Goal: Task Accomplishment & Management: Manage account settings

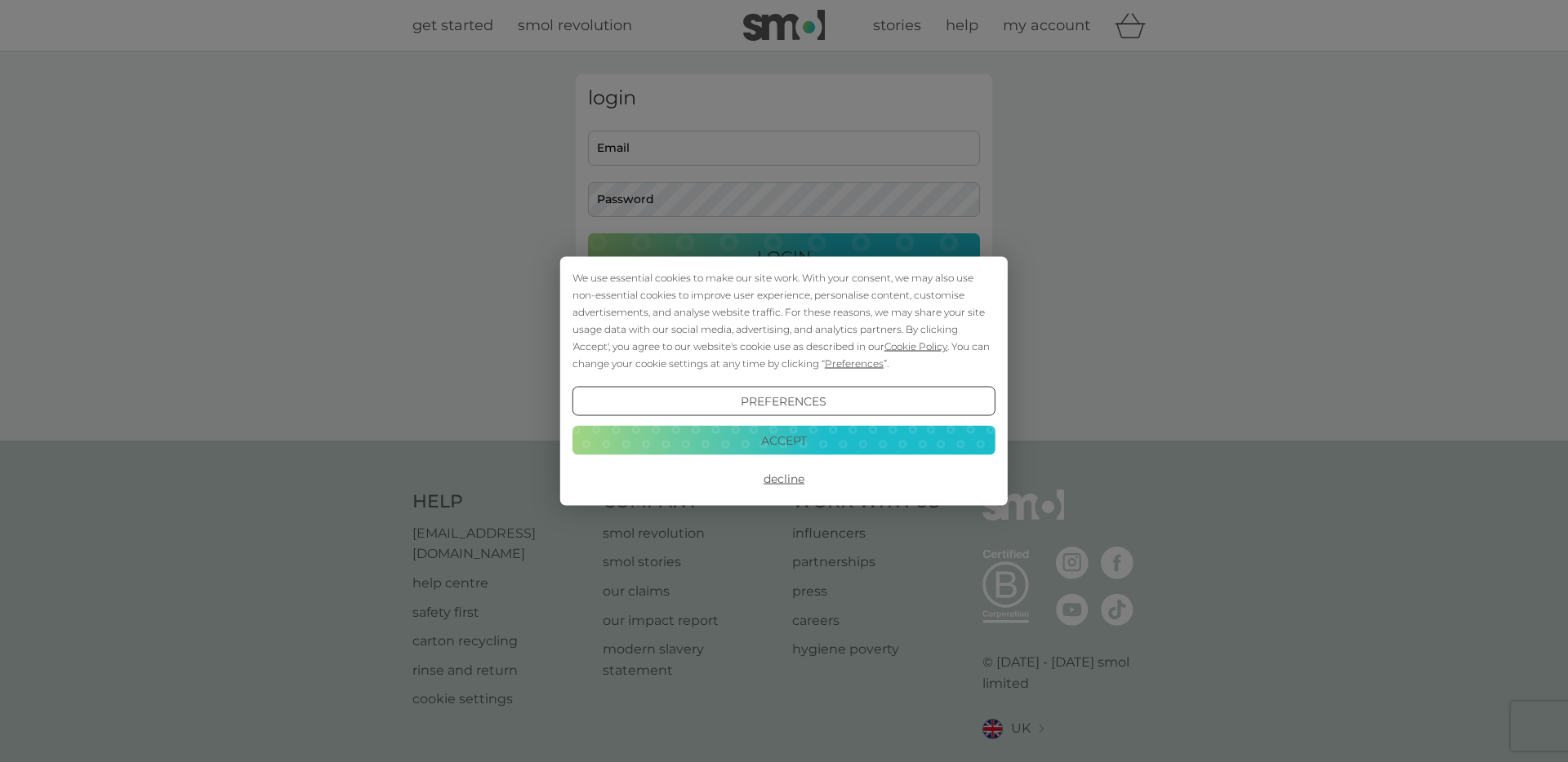
click at [818, 437] on button "Accept" at bounding box center [784, 440] width 423 height 29
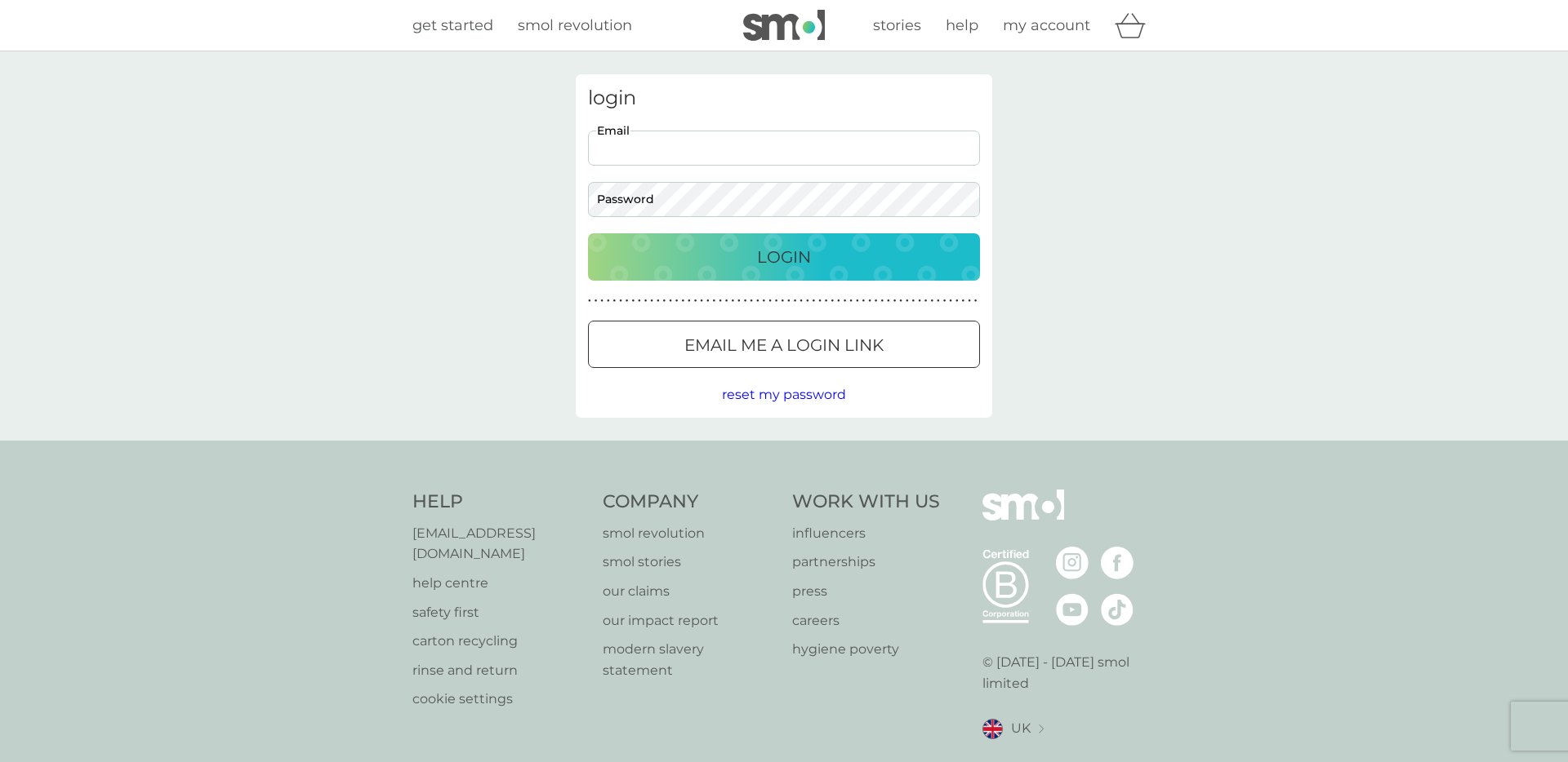
click at [713, 154] on input "Email" at bounding box center [784, 148] width 392 height 35
type input "[EMAIL_ADDRESS][DOMAIN_NAME]"
click at [588, 233] on button "Login" at bounding box center [784, 257] width 392 height 48
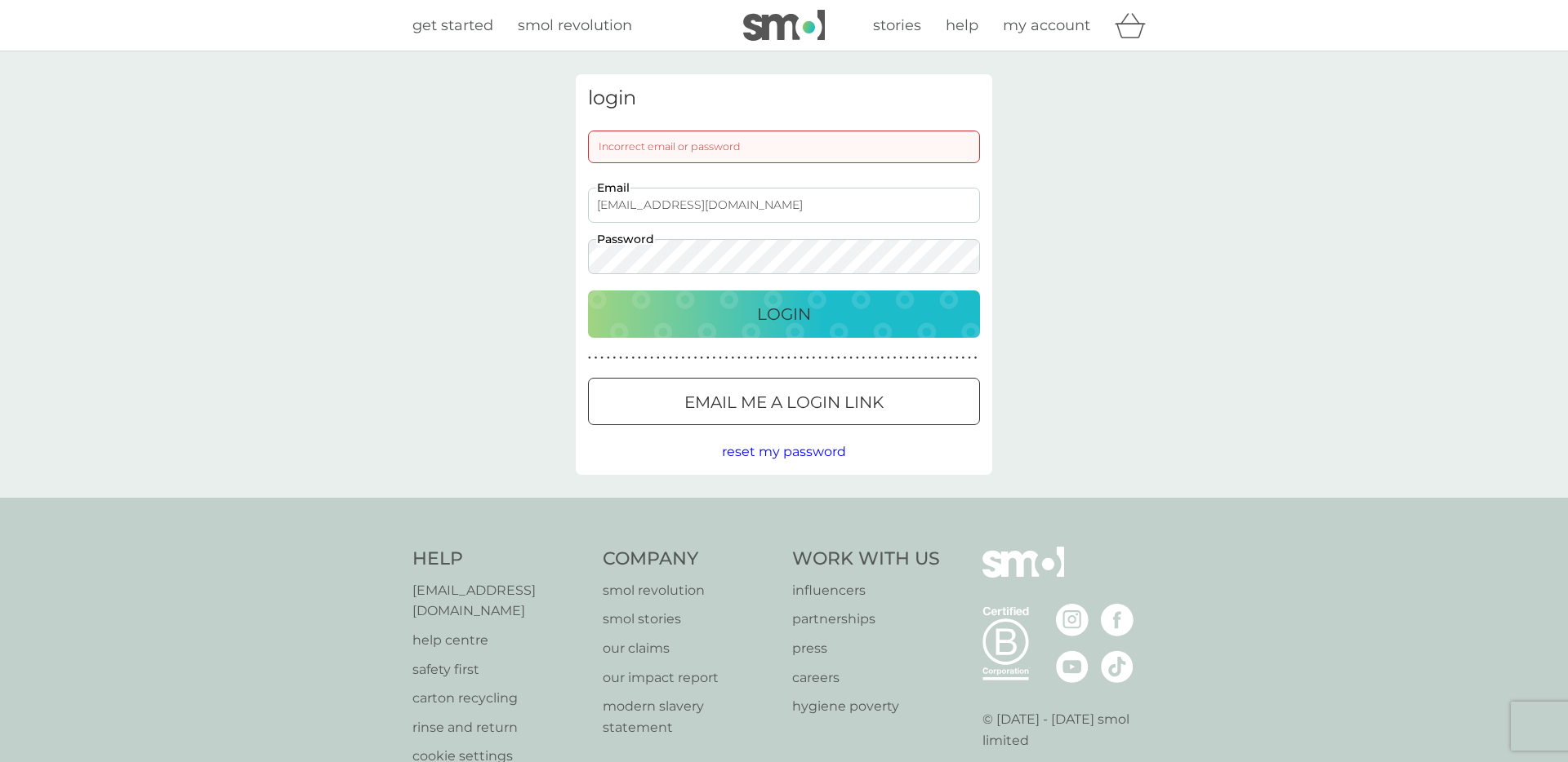
click at [588, 290] on button "Login" at bounding box center [784, 314] width 392 height 48
click at [514, 250] on div "login Incorrect email or password [EMAIL_ADDRESS][DOMAIN_NAME] Email Password L…" at bounding box center [784, 275] width 1568 height 447
click at [588, 290] on button "Login" at bounding box center [784, 314] width 392 height 48
click at [761, 405] on div at bounding box center [764, 401] width 9 height 9
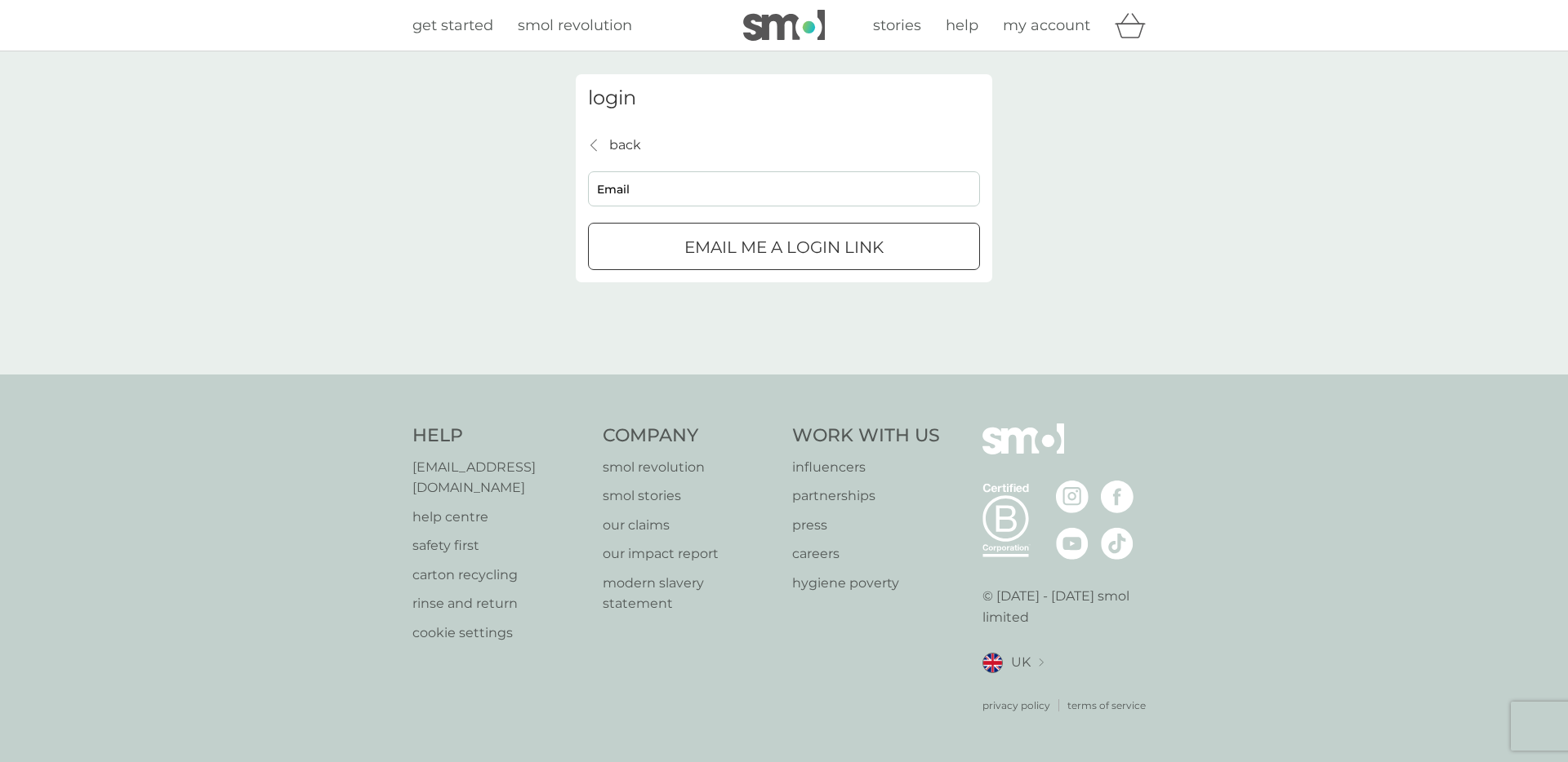
click at [675, 194] on input "Email" at bounding box center [784, 189] width 392 height 35
type input "[EMAIL_ADDRESS][DOMAIN_NAME]"
click at [773, 260] on p "Email me a login link" at bounding box center [784, 247] width 200 height 26
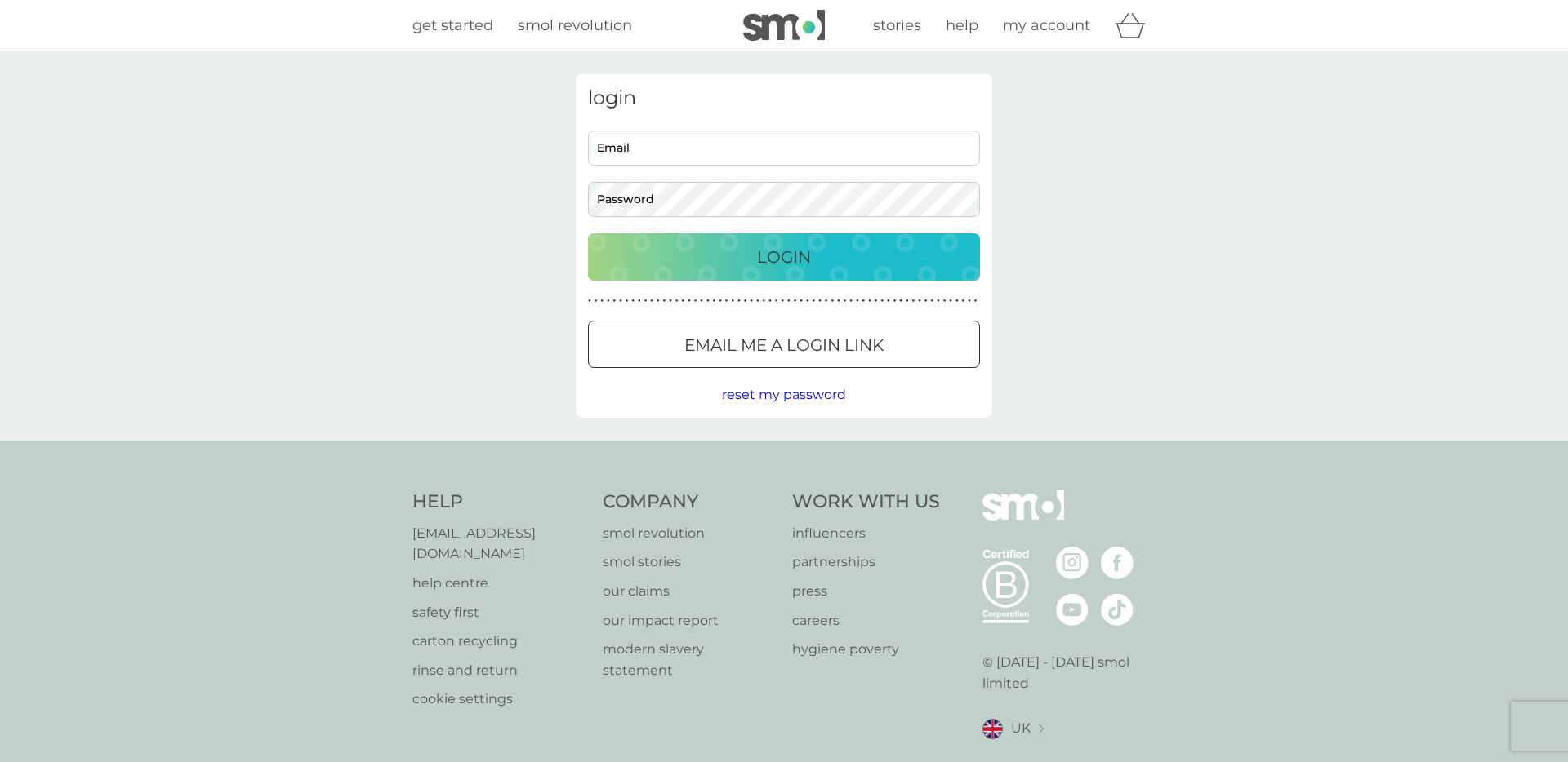
click at [1171, 89] on div "login Email Password Login ● ● ● ● ● ● ● ● ● ● ● ● ● ● ● ● ● ● ● ● ● ● ● ● ● ● …" at bounding box center [784, 245] width 1568 height 389
click at [1224, 307] on div "login Email Password Login ● ● ● ● ● ● ● ● ● ● ● ● ● ● ● ● ● ● ● ● ● ● ● ● ● ● …" at bounding box center [784, 245] width 1568 height 389
click at [776, 158] on input "Email" at bounding box center [784, 148] width 392 height 35
type input "[EMAIL_ADDRESS][DOMAIN_NAME]"
click at [588, 233] on button "Login" at bounding box center [784, 257] width 392 height 48
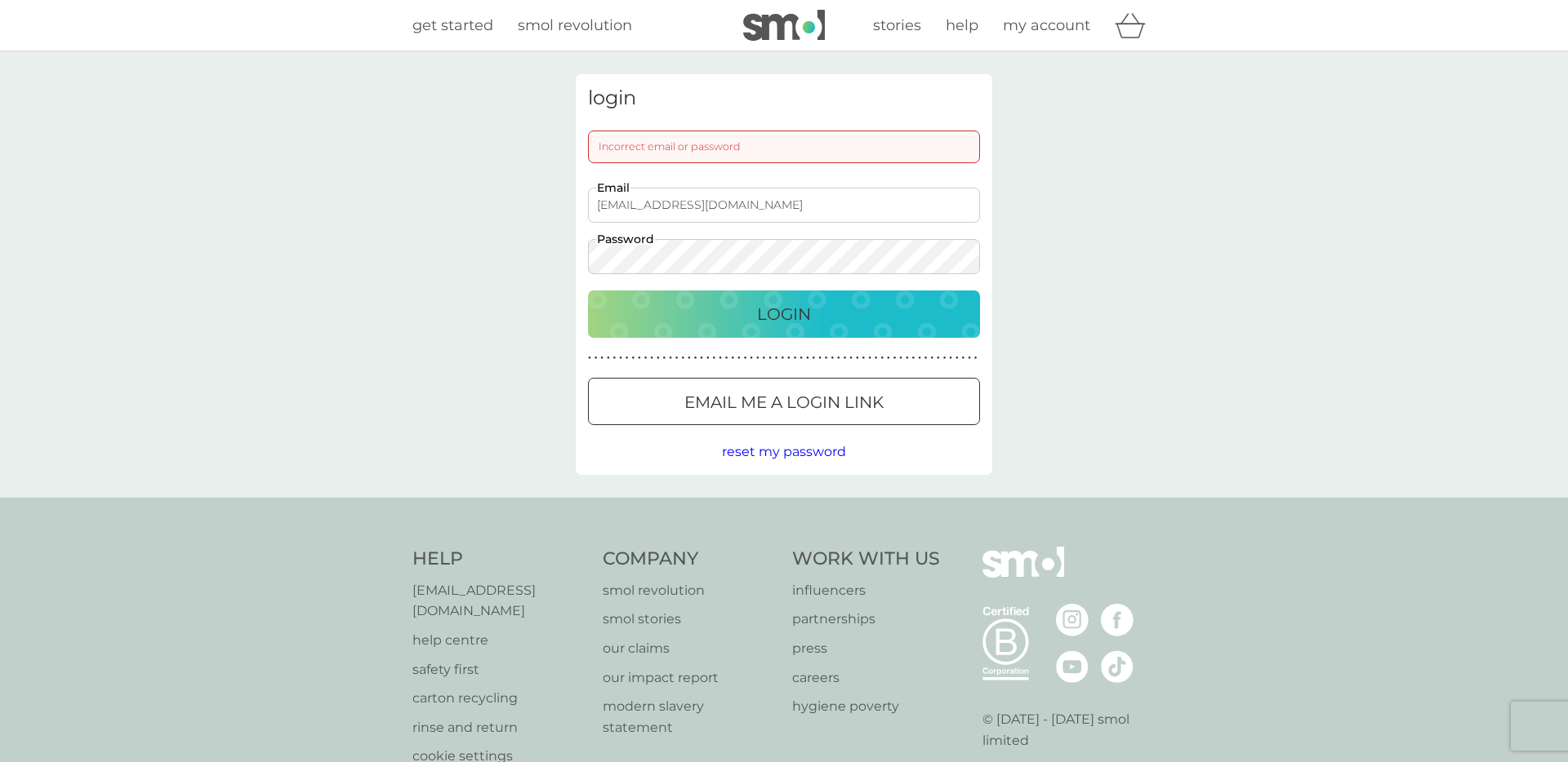
click at [571, 257] on div "login Incorrect email or password [EMAIL_ADDRESS][DOMAIN_NAME] Email Password L…" at bounding box center [784, 275] width 441 height 401
click at [588, 290] on button "Login" at bounding box center [784, 314] width 392 height 48
click at [777, 448] on span "reset my password" at bounding box center [784, 452] width 125 height 16
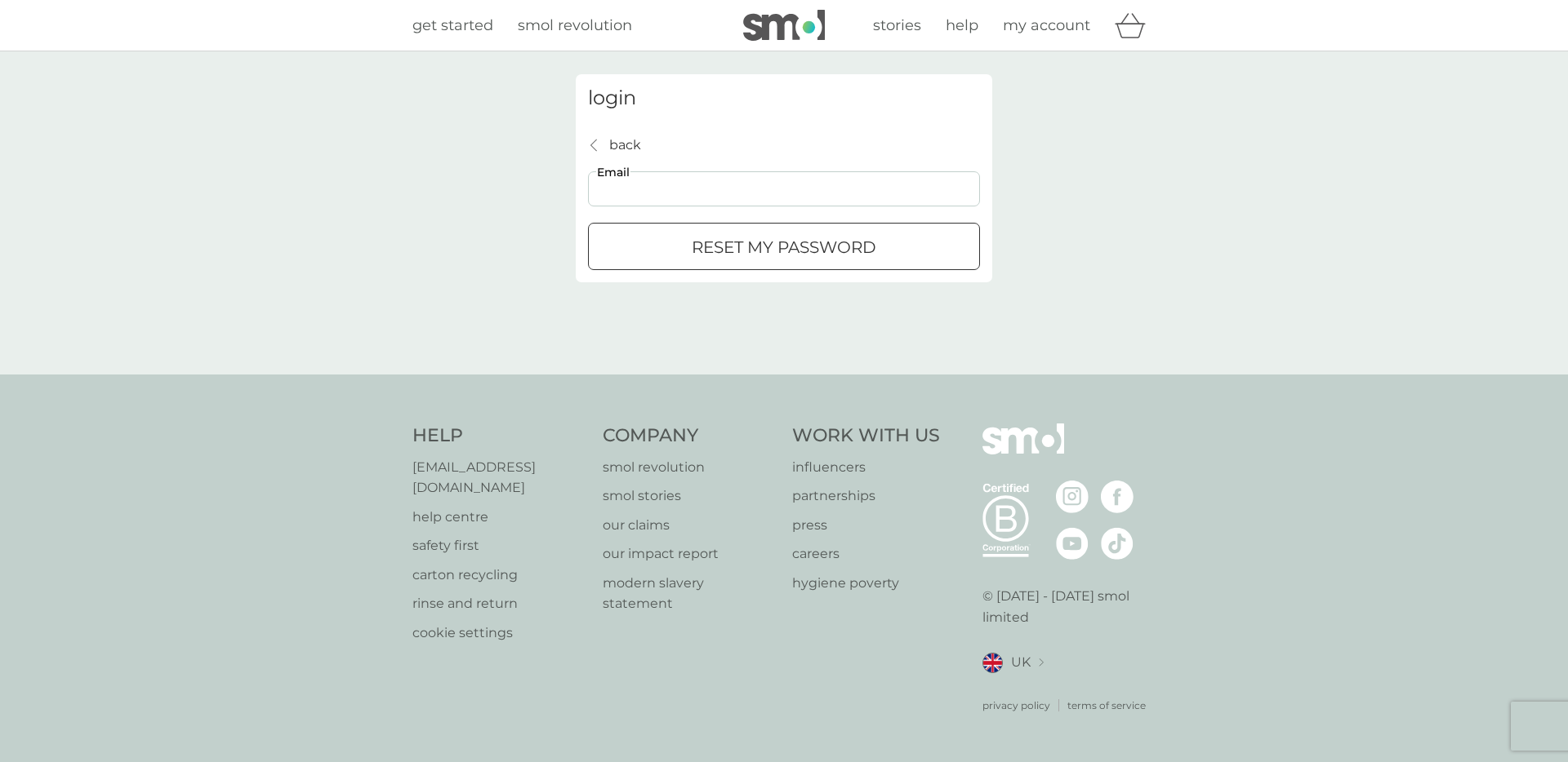
click at [806, 193] on input "Email" at bounding box center [784, 189] width 392 height 35
type input "[EMAIL_ADDRESS][DOMAIN_NAME]"
click at [811, 256] on p "reset my password" at bounding box center [784, 247] width 185 height 26
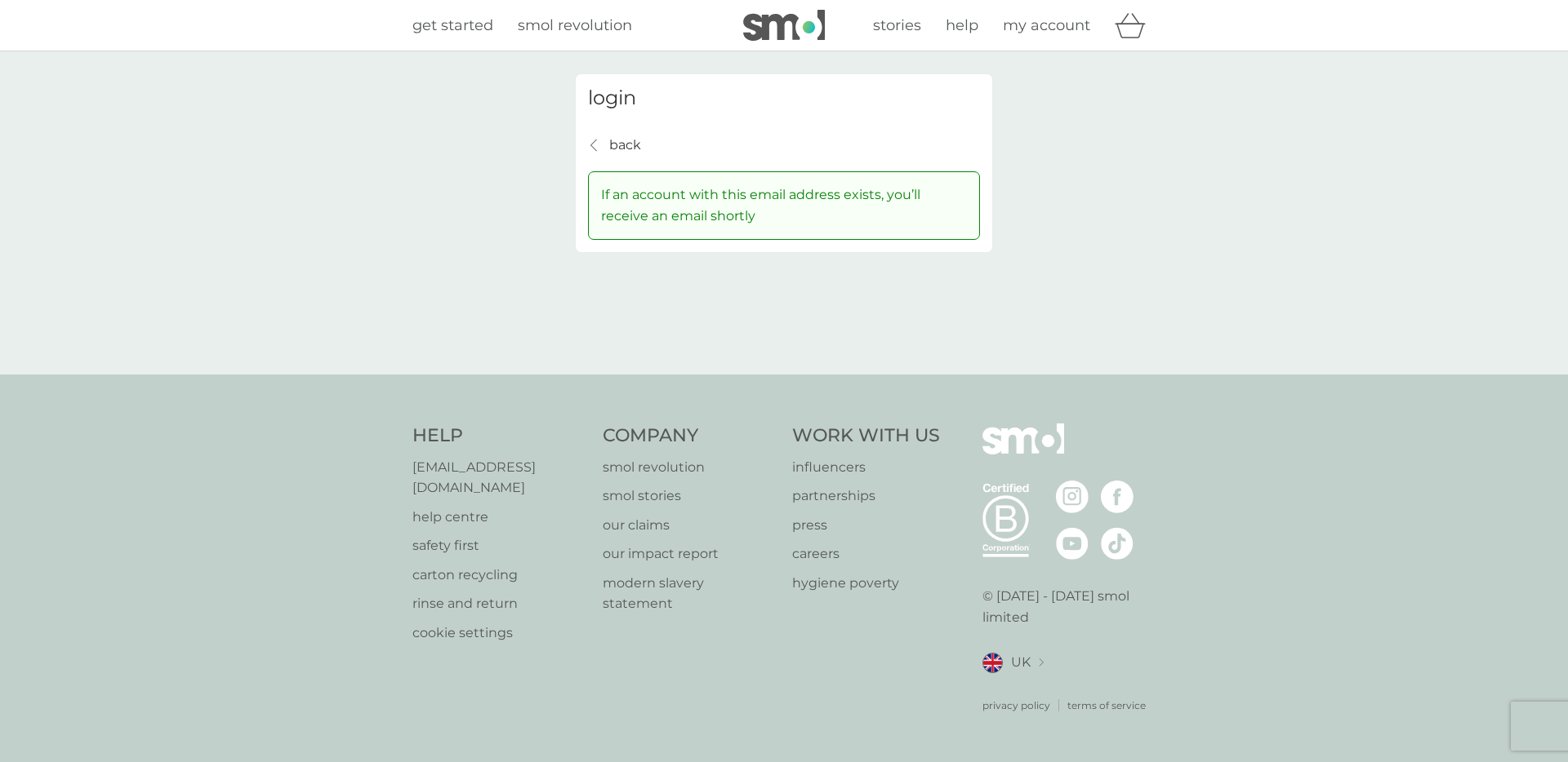
click at [613, 153] on p "back" at bounding box center [625, 146] width 32 height 21
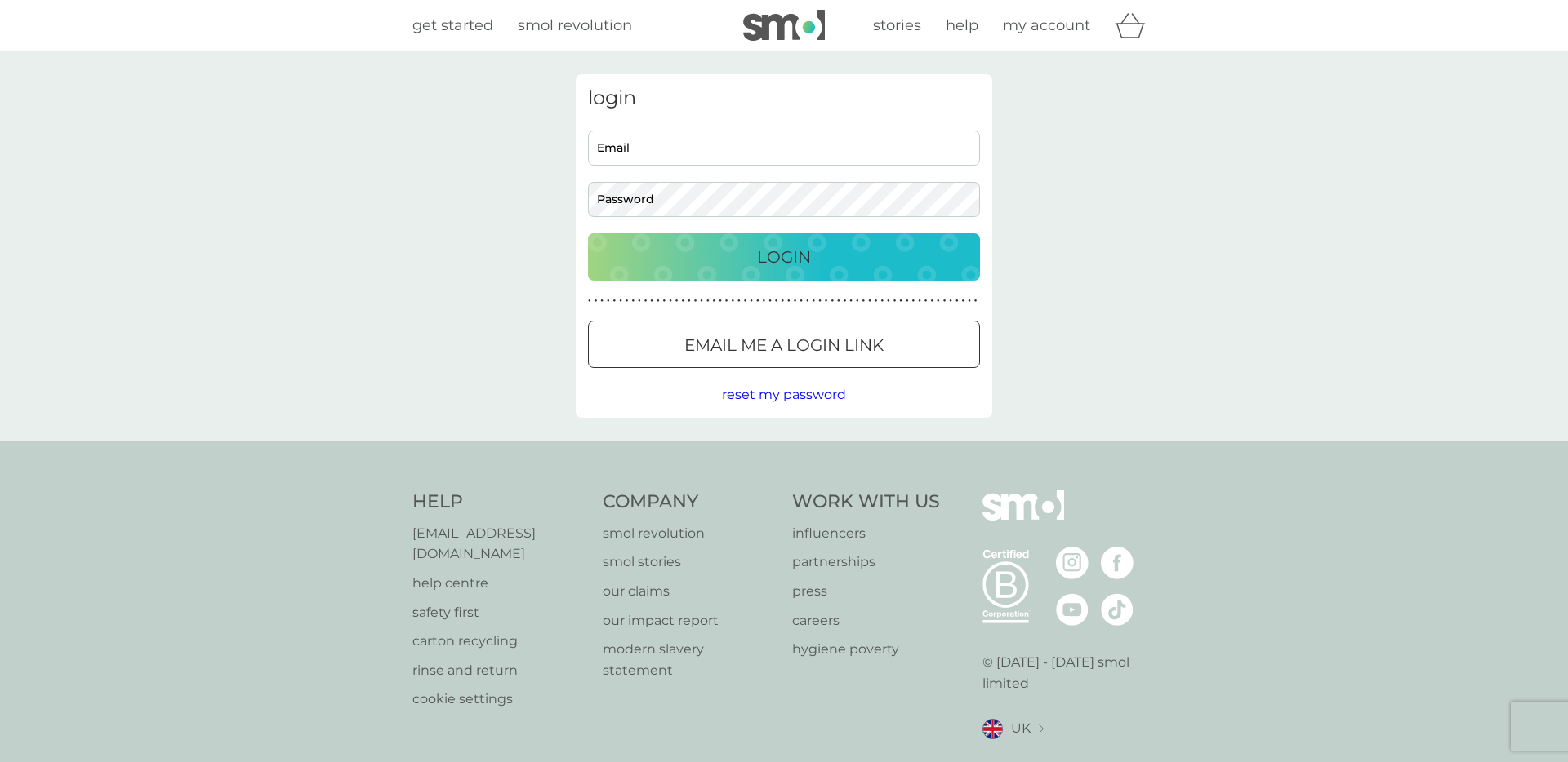
click at [687, 158] on input "Email" at bounding box center [784, 148] width 392 height 35
type input "[EMAIL_ADDRESS][DOMAIN_NAME]"
click at [588, 233] on button "Login" at bounding box center [784, 257] width 392 height 48
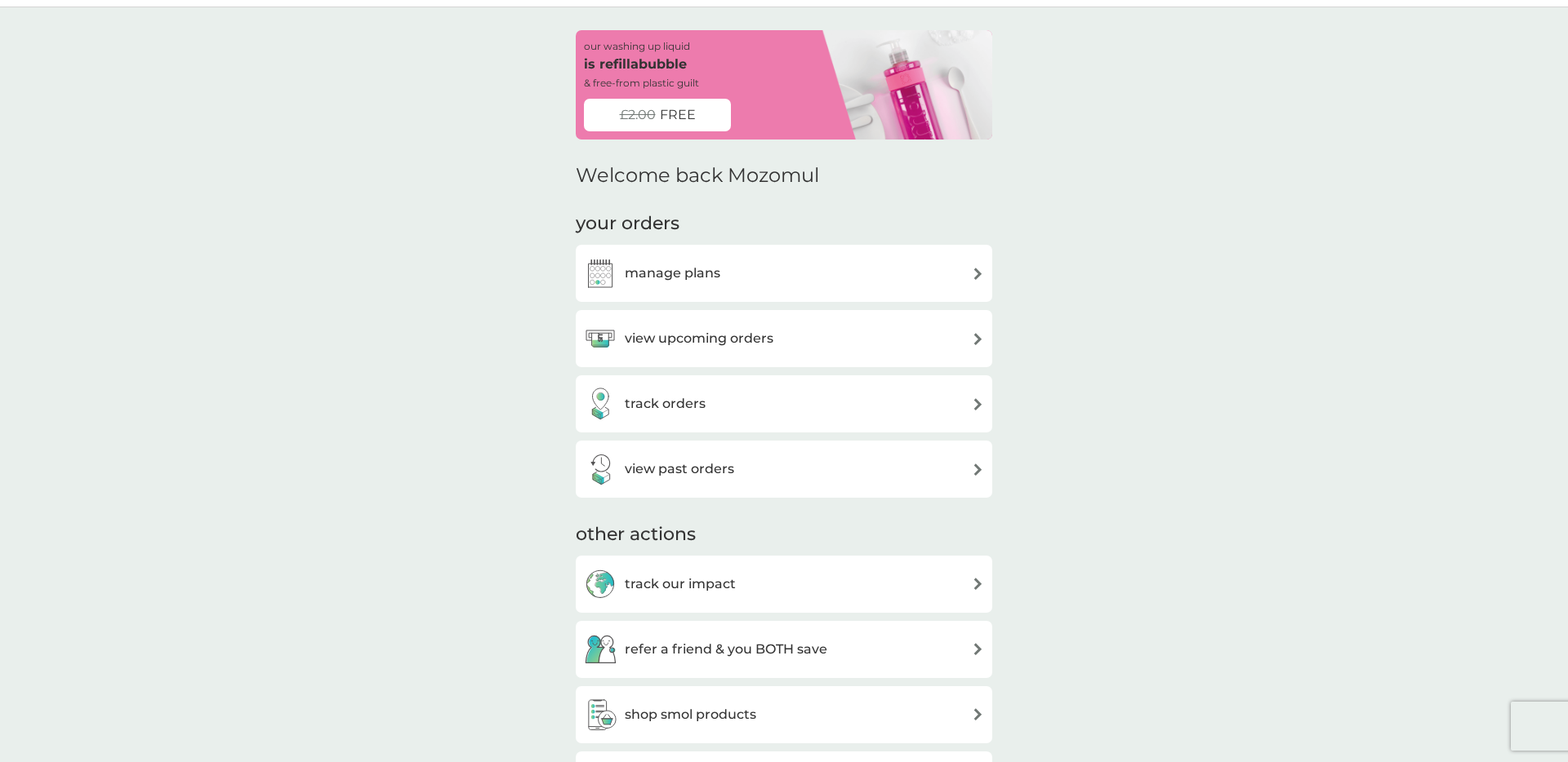
scroll to position [52, 0]
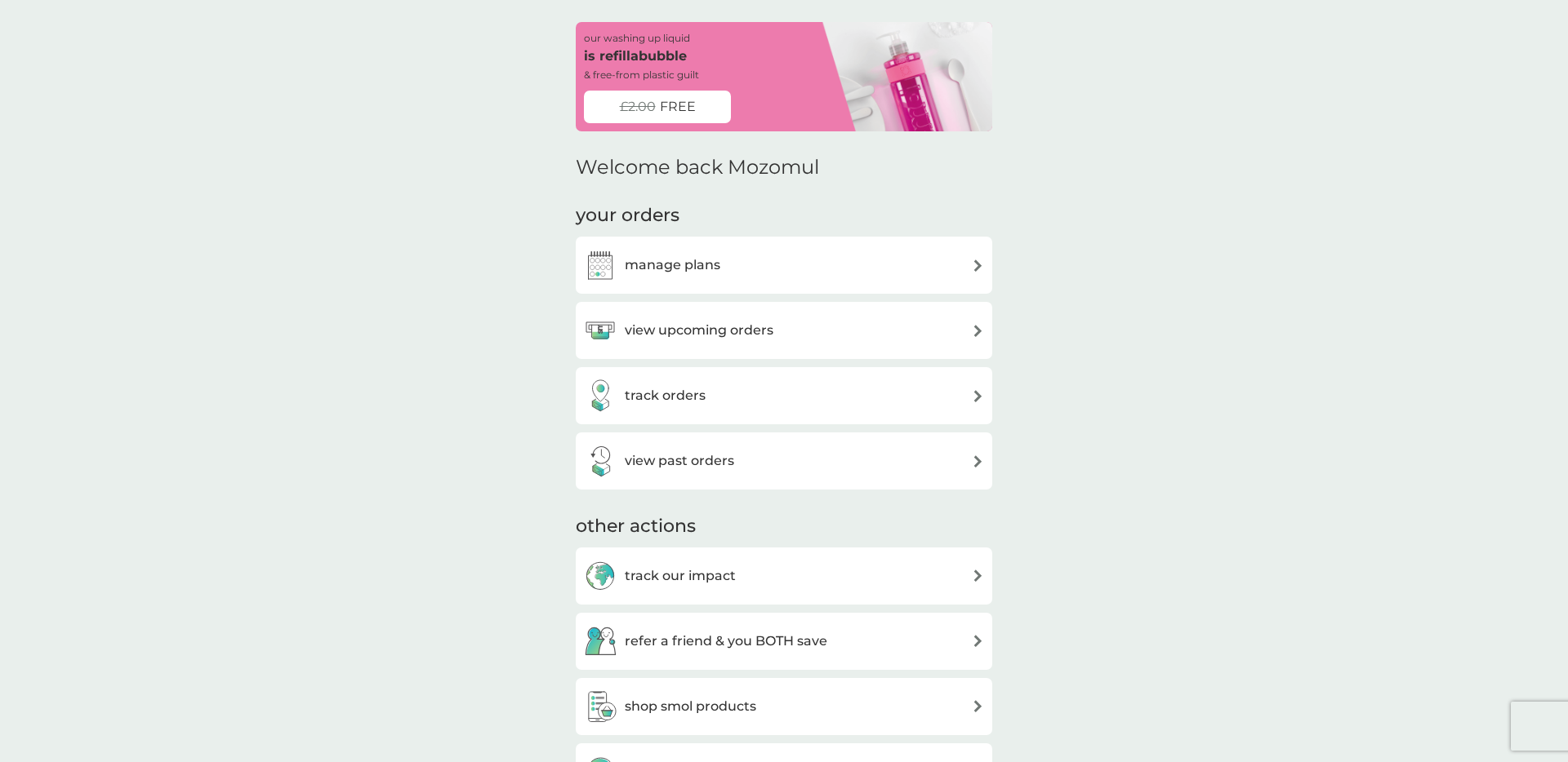
click at [744, 464] on div "view past orders" at bounding box center [784, 461] width 400 height 33
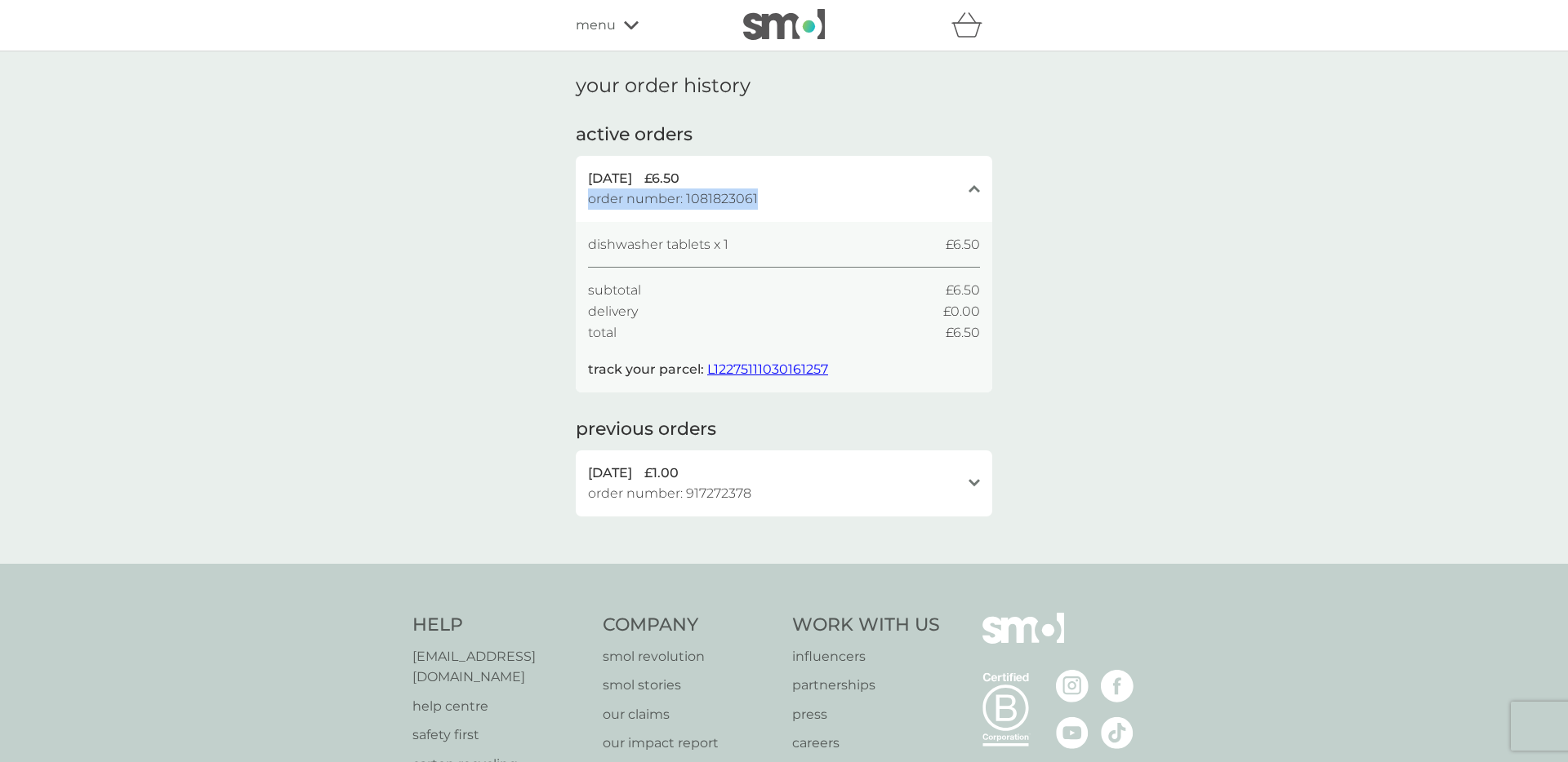
drag, startPoint x: 759, startPoint y: 196, endPoint x: 593, endPoint y: 197, distance: 166.0
click at [591, 197] on div "18 Aug 2025 £6.50 order number: 1081823061" at bounding box center [775, 188] width 373 height 41
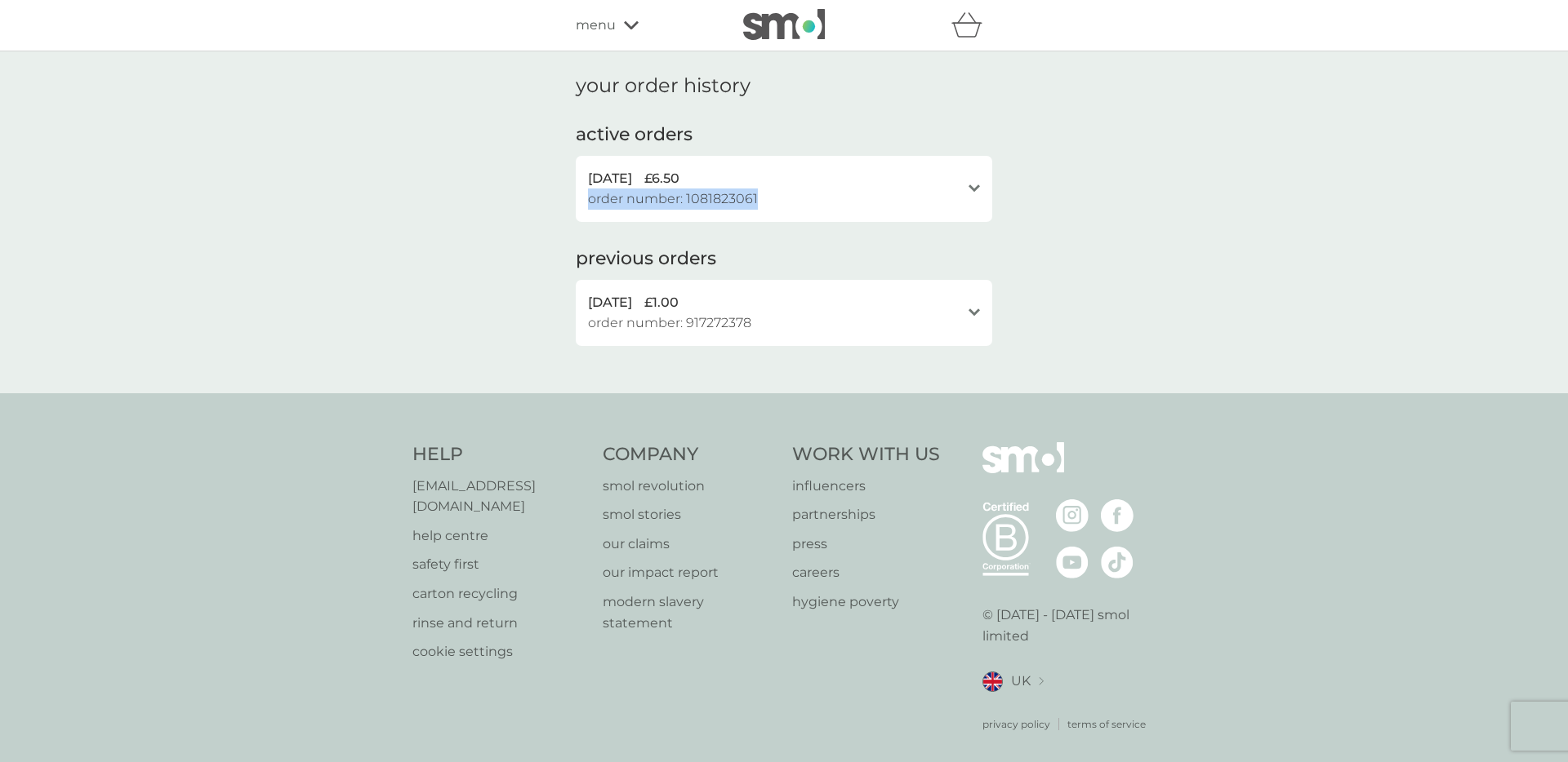
copy span "order number: 1081823061"
click at [974, 189] on icon "open" at bounding box center [973, 188] width 11 height 8
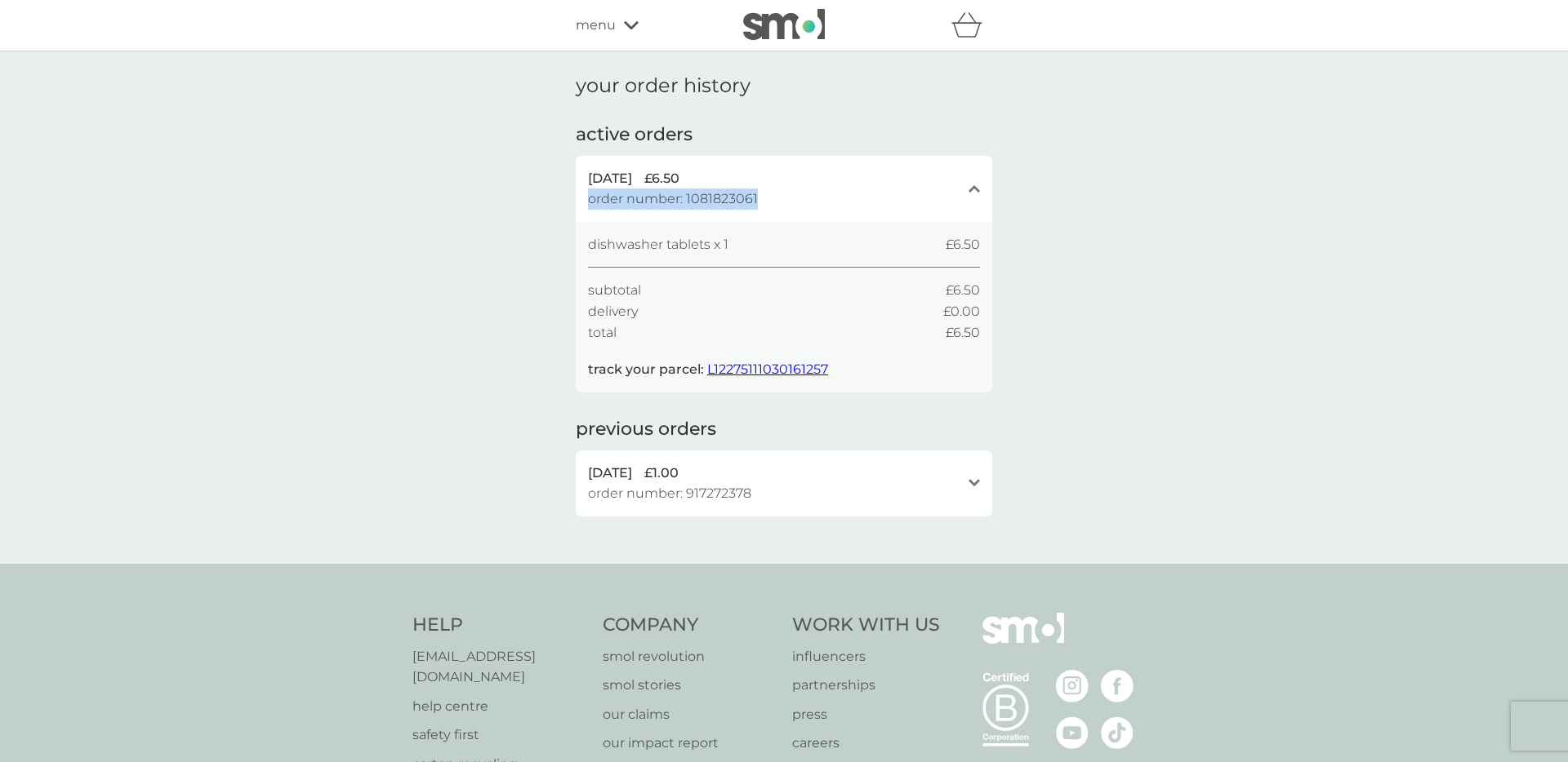
click at [730, 371] on span "L12275111030161257" at bounding box center [767, 369] width 121 height 16
